Goal: Find specific page/section: Find specific page/section

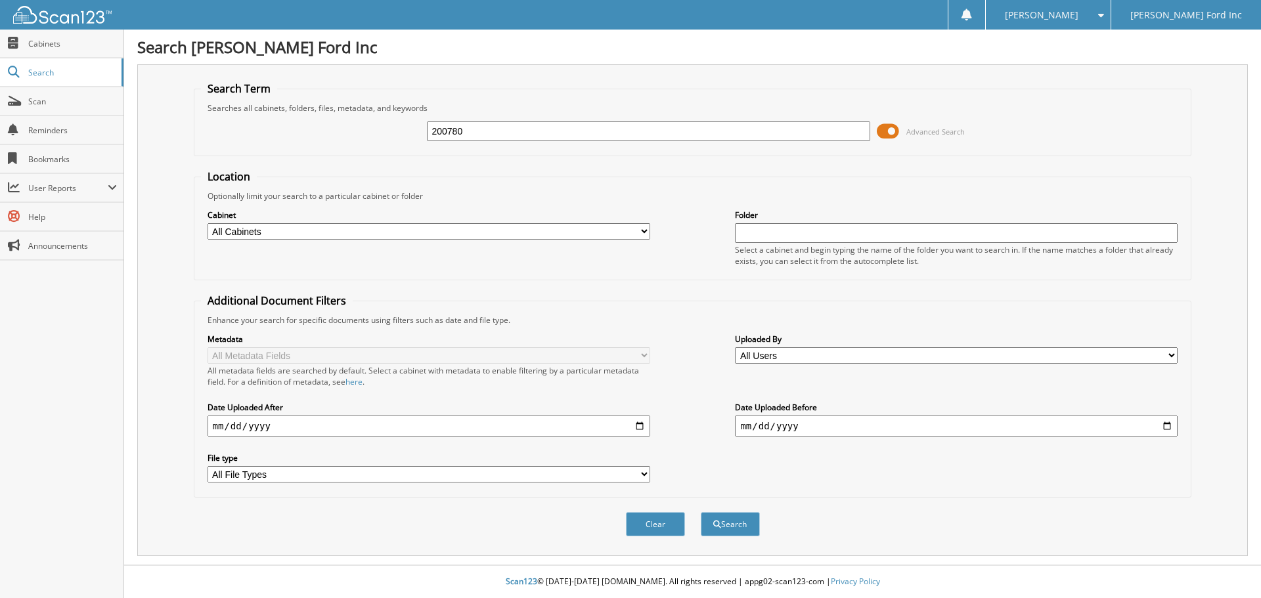
type input "200780"
click at [701, 512] on button "Search" at bounding box center [730, 524] width 59 height 24
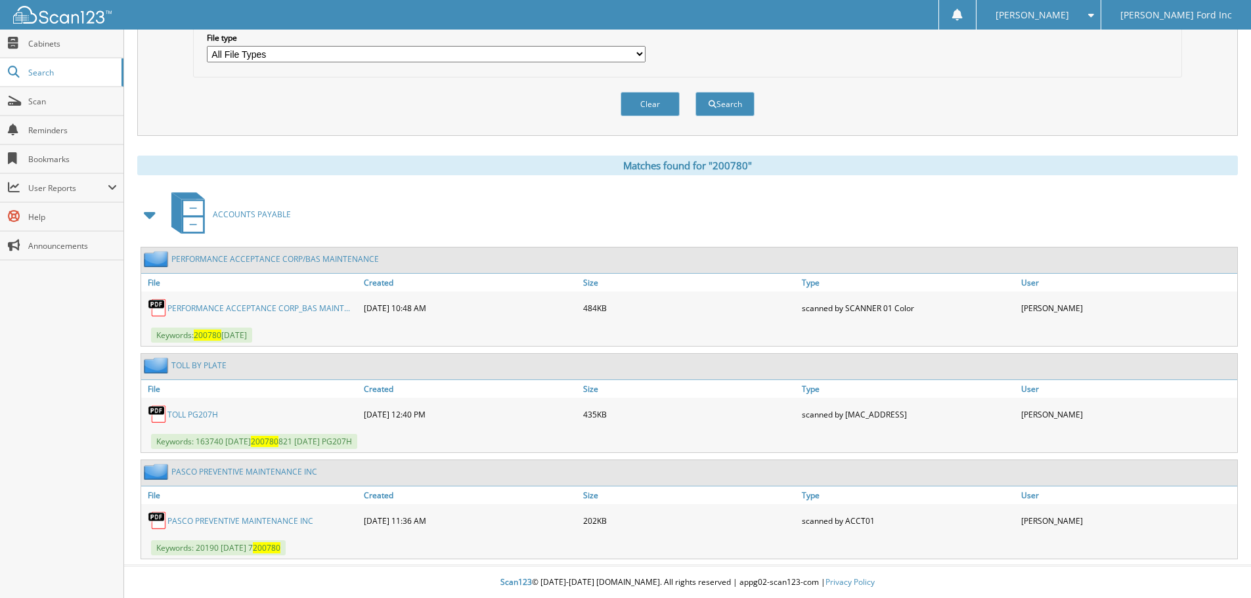
scroll to position [422, 0]
click at [251, 307] on link "PERFORMANCE ACCEPTANCE CORP_BAS MAINT..." at bounding box center [258, 307] width 183 height 11
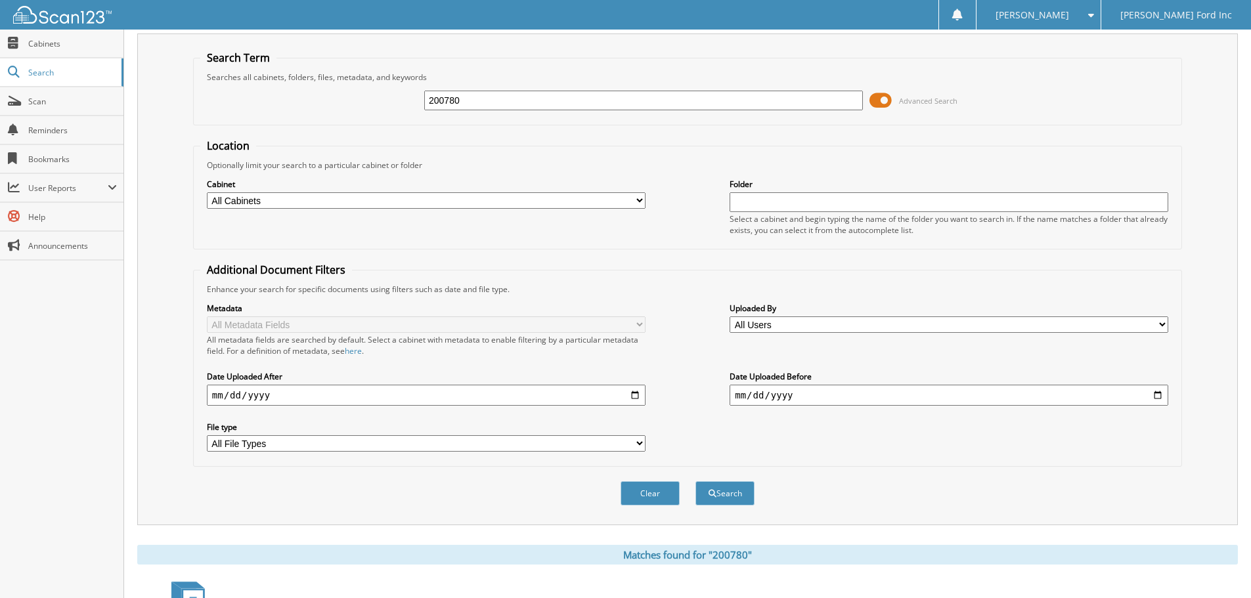
scroll to position [0, 0]
